Goal: Obtain resource: Download file/media

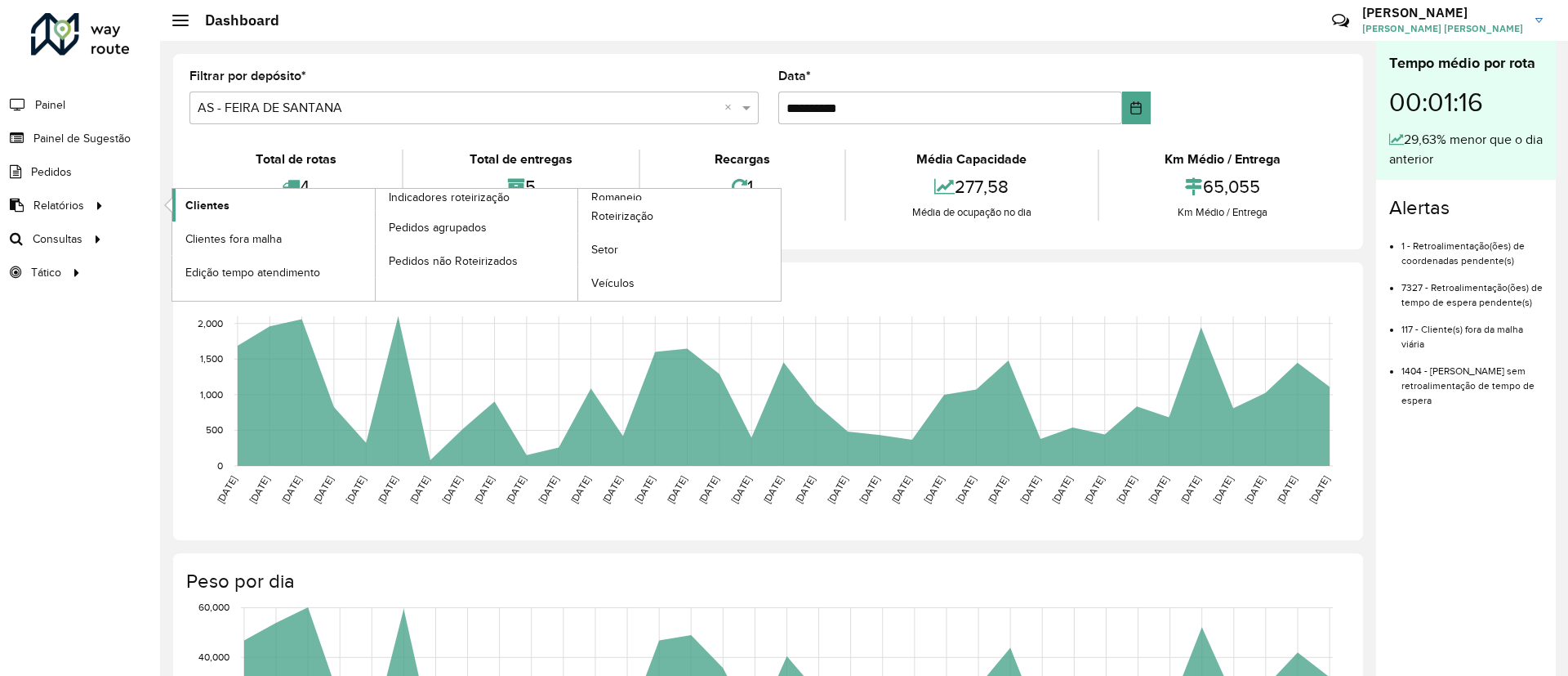
click at [205, 209] on span "Clientes" at bounding box center [207, 205] width 44 height 17
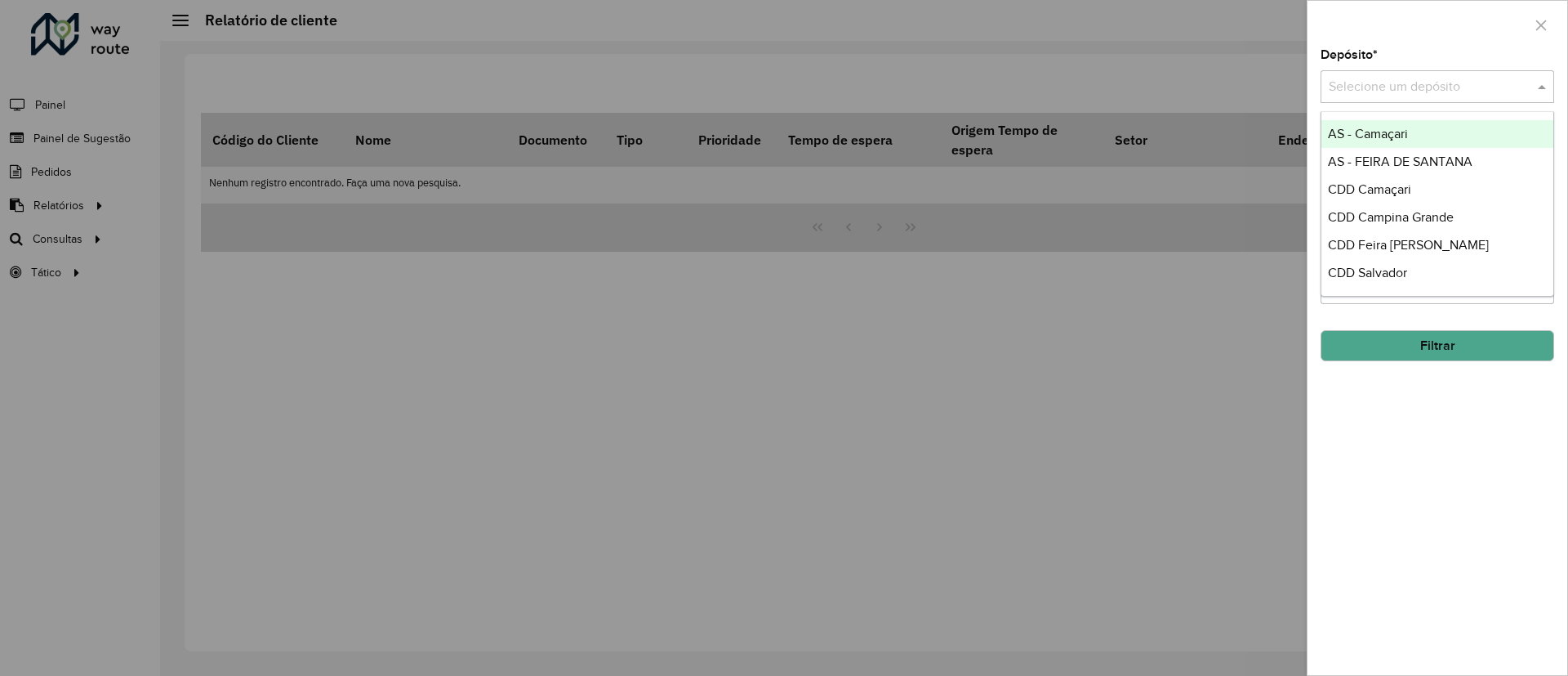
click at [1377, 80] on input "text" at bounding box center [1422, 87] width 185 height 20
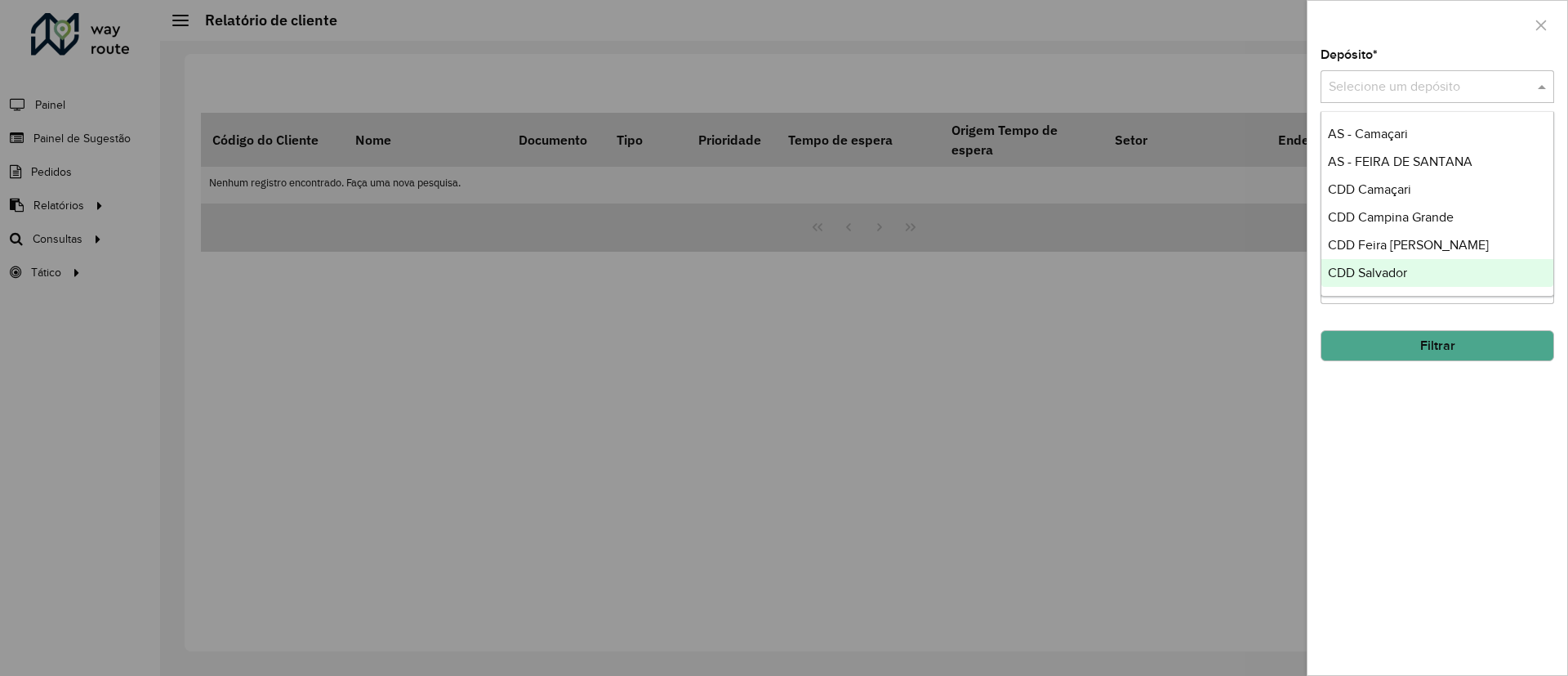
click at [1421, 279] on div "CDD Salvador" at bounding box center [1437, 272] width 232 height 28
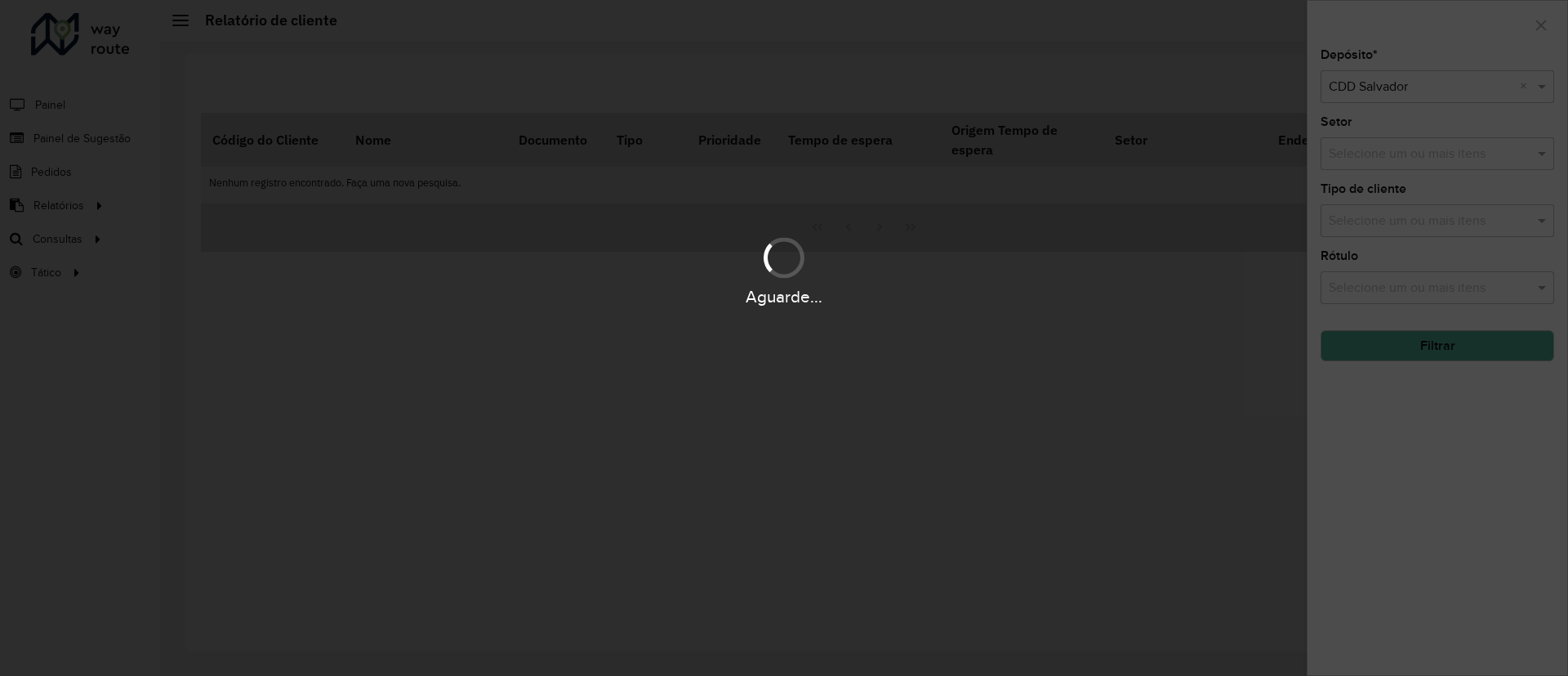
click at [1417, 351] on div "Aguarde..." at bounding box center [784, 338] width 1568 height 676
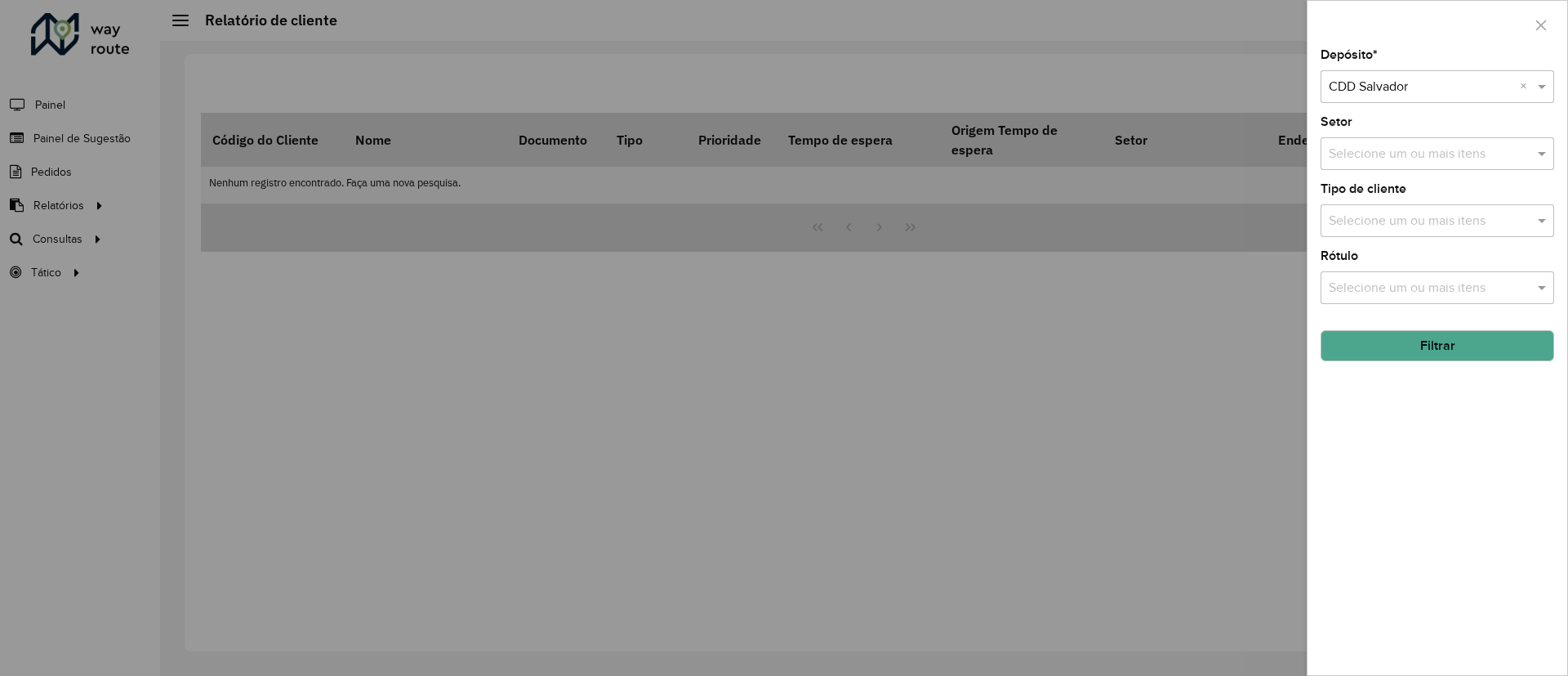
click at [1417, 351] on button "Filtrar" at bounding box center [1438, 346] width 233 height 31
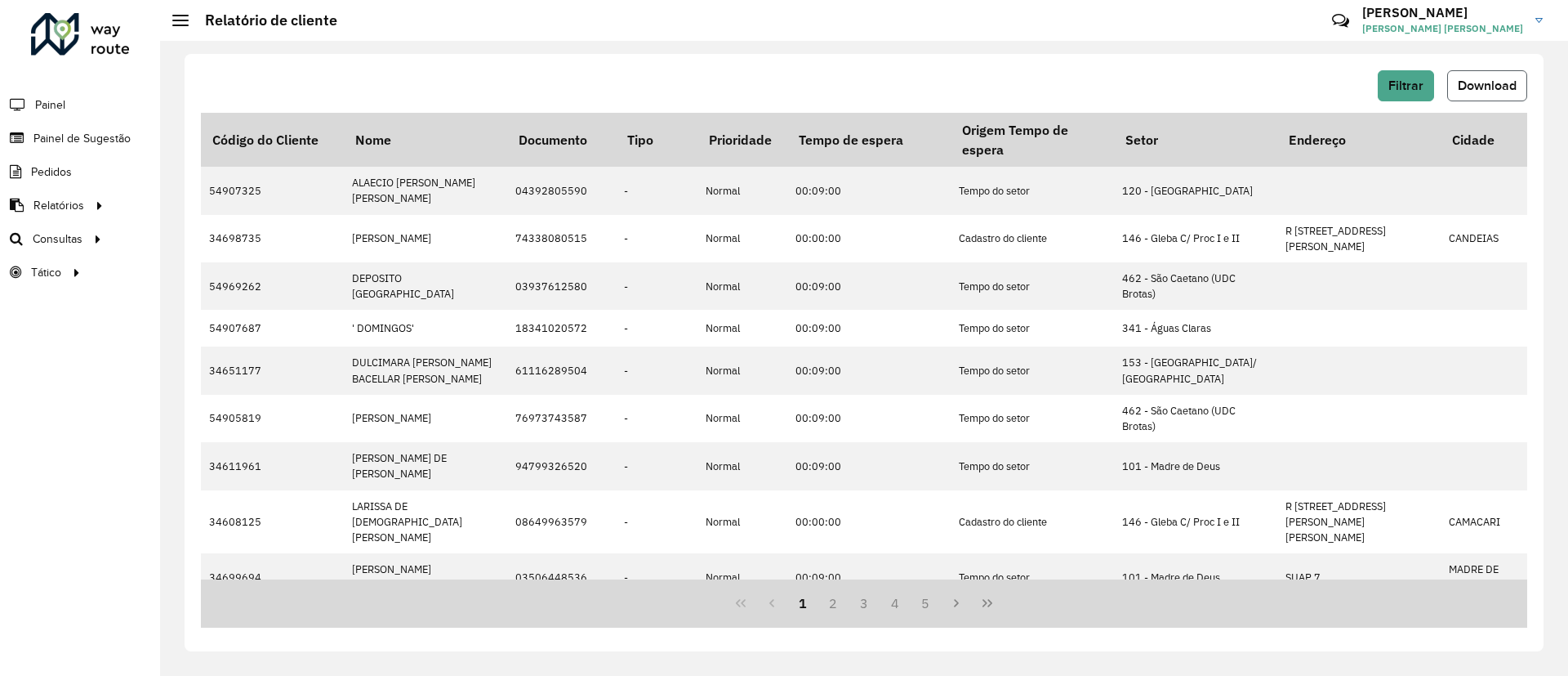
click at [1475, 85] on span "Download" at bounding box center [1487, 84] width 59 height 13
